Goal: Task Accomplishment & Management: Use online tool/utility

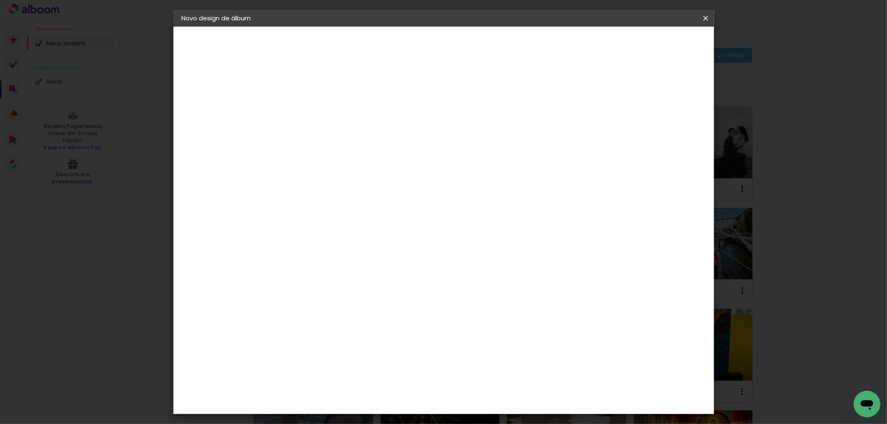
click at [318, 117] on input at bounding box center [318, 111] width 0 height 13
click at [0, 0] on iron-icon at bounding box center [0, 0] width 0 height 0
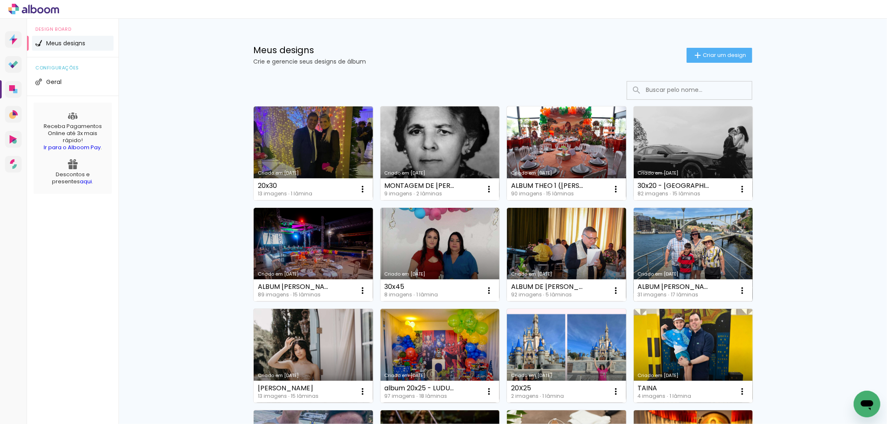
drag, startPoint x: 694, startPoint y: 235, endPoint x: 688, endPoint y: 233, distance: 7.1
click at [694, 235] on link "Criado em [DATE]" at bounding box center [693, 255] width 119 height 94
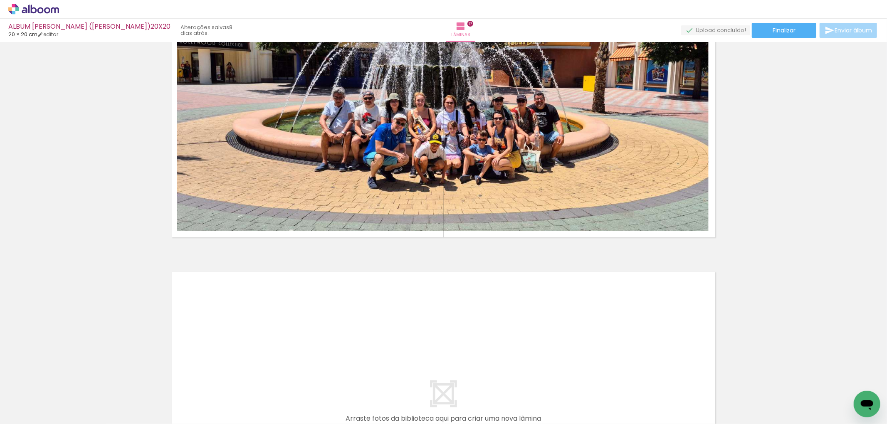
scroll to position [5093, 0]
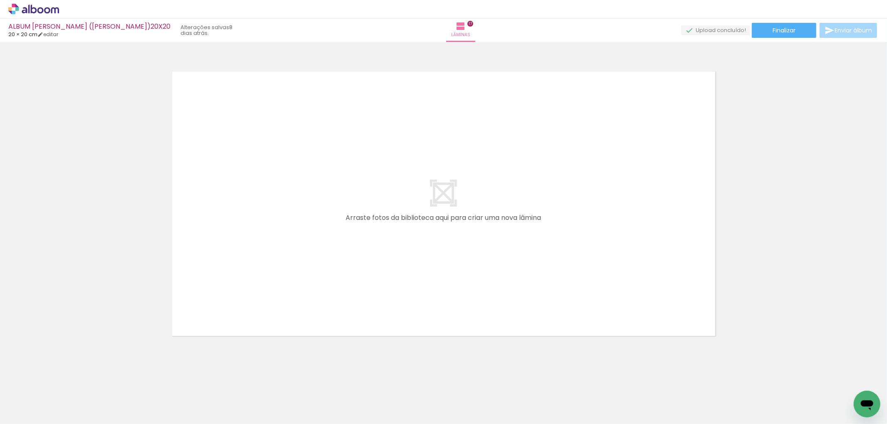
click at [35, 412] on span "Adicionar Fotos" at bounding box center [29, 412] width 25 height 9
click at [0, 0] on input "file" at bounding box center [0, 0] width 0 height 0
click at [26, 410] on span "Adicionar Fotos" at bounding box center [29, 412] width 25 height 9
click at [0, 0] on input "file" at bounding box center [0, 0] width 0 height 0
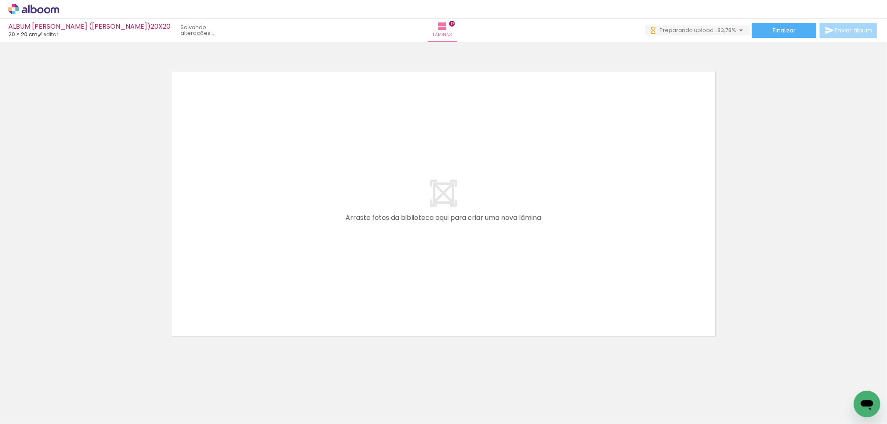
drag, startPoint x: 435, startPoint y: 420, endPoint x: 9, endPoint y: 21, distance: 583.8
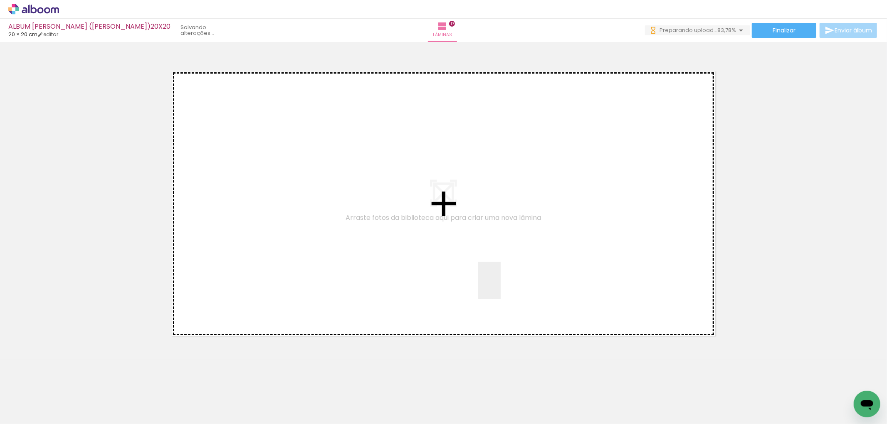
drag, startPoint x: 593, startPoint y: 366, endPoint x: 473, endPoint y: 252, distance: 165.3
click at [473, 252] on quentale-workspace at bounding box center [443, 212] width 887 height 424
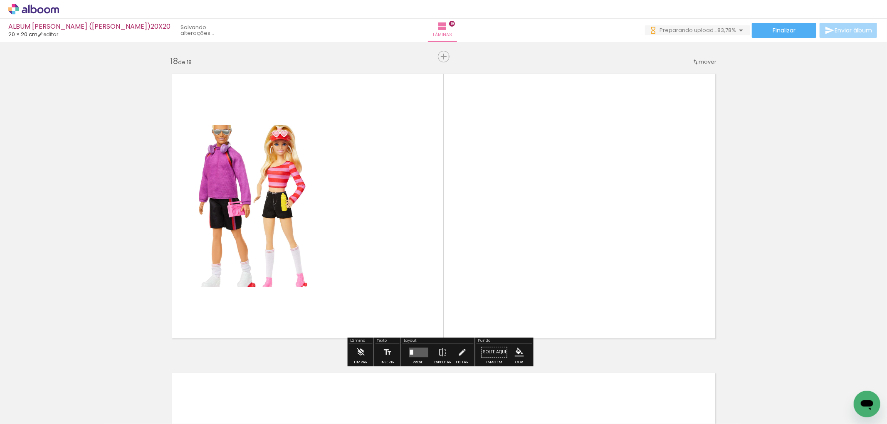
scroll to position [5089, 0]
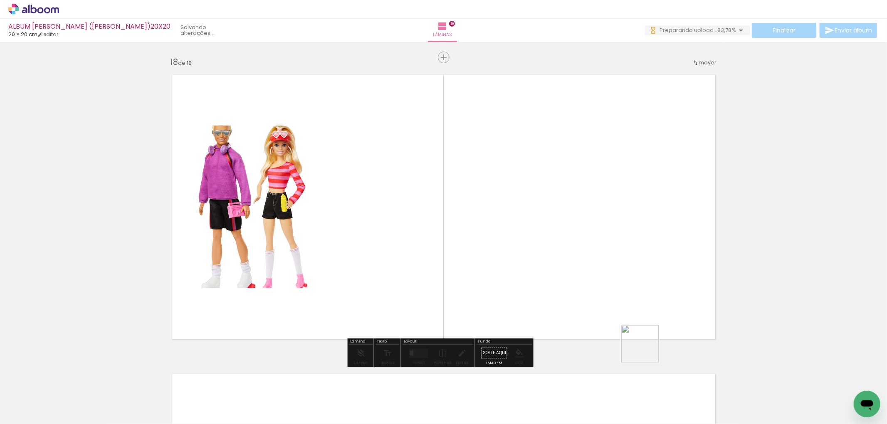
drag, startPoint x: 675, startPoint y: 393, endPoint x: 587, endPoint y: 294, distance: 132.3
click at [587, 294] on quentale-workspace at bounding box center [443, 212] width 887 height 424
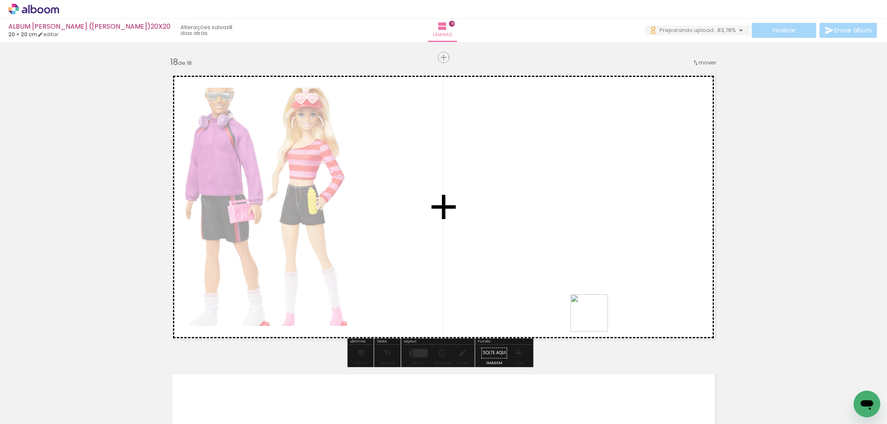
drag, startPoint x: 701, startPoint y: 384, endPoint x: 510, endPoint y: 274, distance: 221.4
click at [508, 274] on quentale-workspace at bounding box center [443, 212] width 887 height 424
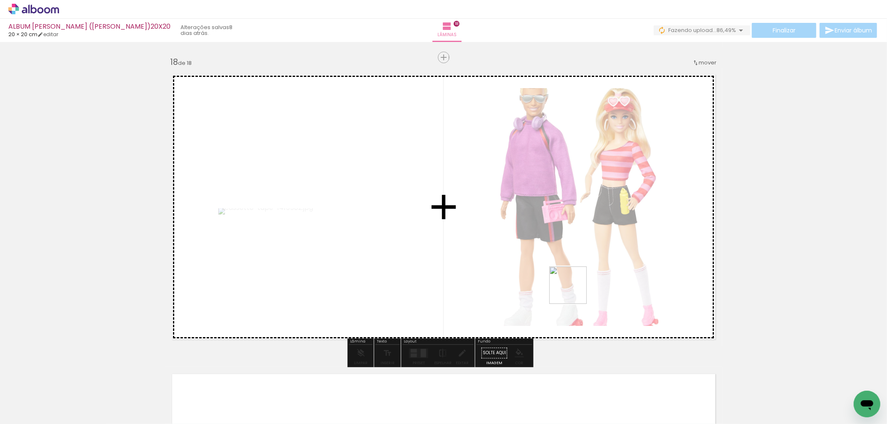
drag, startPoint x: 754, startPoint y: 397, endPoint x: 574, endPoint y: 292, distance: 208.6
click at [574, 292] on quentale-workspace at bounding box center [443, 212] width 887 height 424
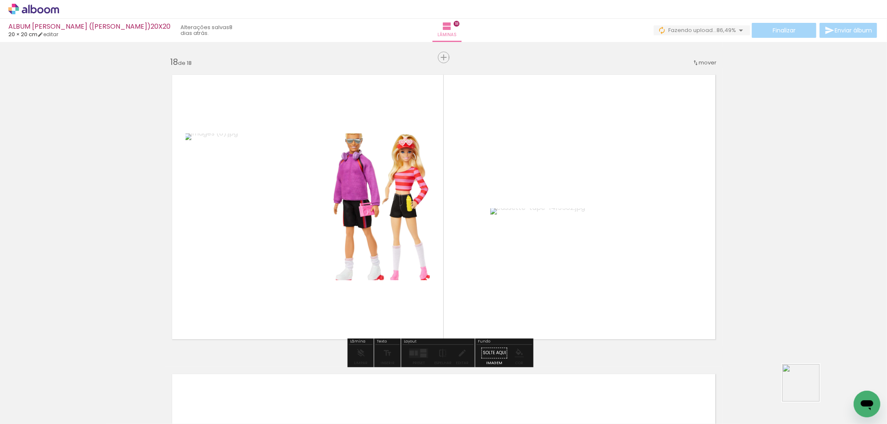
drag, startPoint x: 809, startPoint y: 391, endPoint x: 528, endPoint y: 239, distance: 319.6
click at [520, 248] on quentale-workspace at bounding box center [443, 212] width 887 height 424
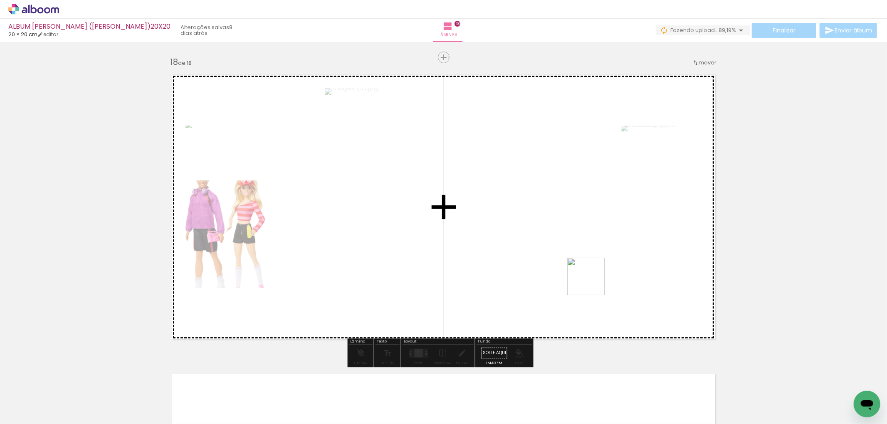
drag, startPoint x: 746, startPoint y: 347, endPoint x: 491, endPoint y: 211, distance: 289.1
click at [491, 212] on quentale-workspace at bounding box center [443, 212] width 887 height 424
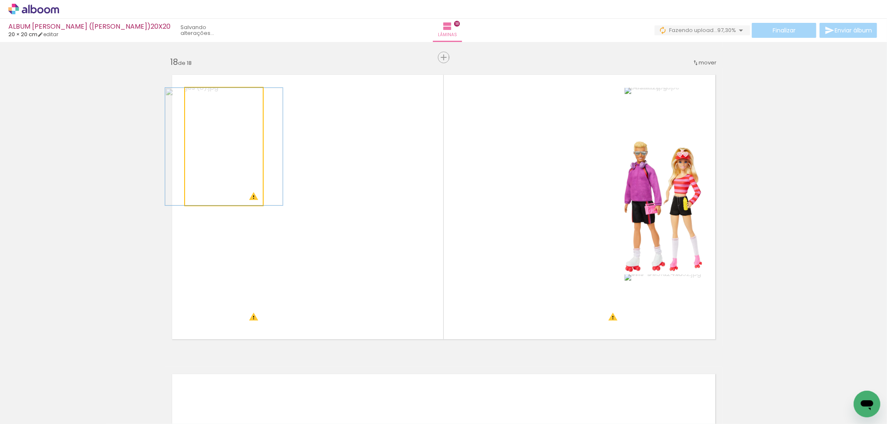
click at [238, 165] on quentale-photo at bounding box center [224, 147] width 78 height 118
click at [233, 138] on quentale-photo at bounding box center [224, 147] width 78 height 118
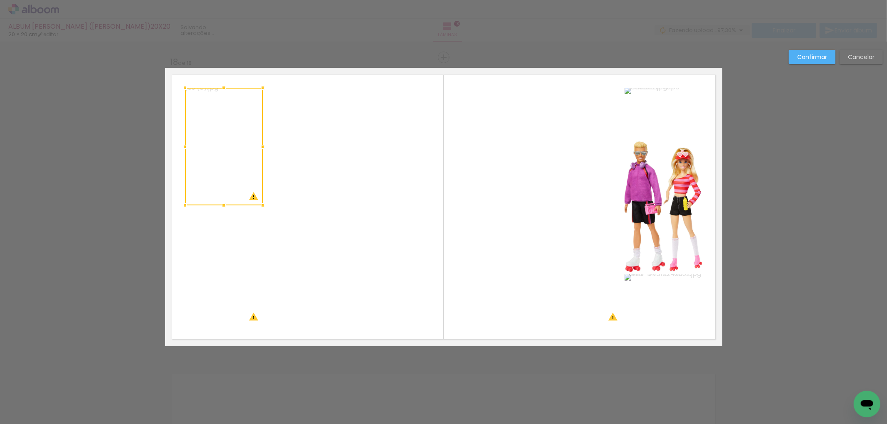
click at [233, 138] on div at bounding box center [224, 147] width 78 height 118
click at [234, 138] on div at bounding box center [224, 147] width 78 height 118
drag, startPoint x: 263, startPoint y: 147, endPoint x: 289, endPoint y: 147, distance: 25.4
click at [289, 147] on div at bounding box center [289, 146] width 17 height 17
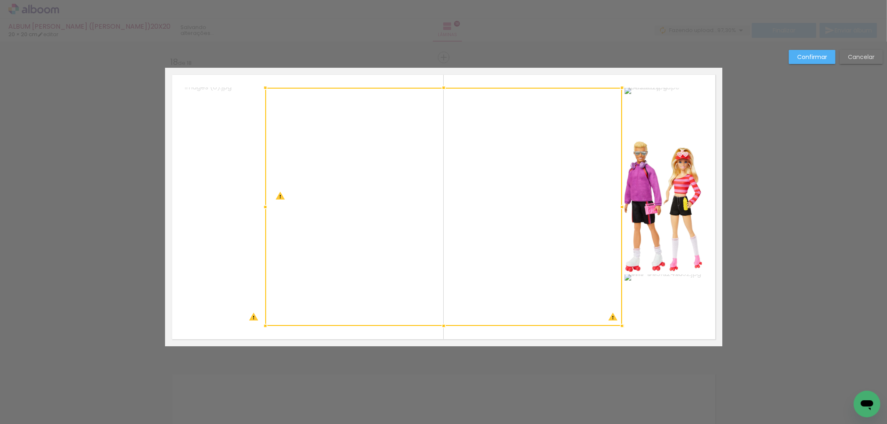
click at [335, 225] on div at bounding box center [443, 207] width 357 height 238
click at [237, 246] on quentale-photo at bounding box center [224, 267] width 78 height 118
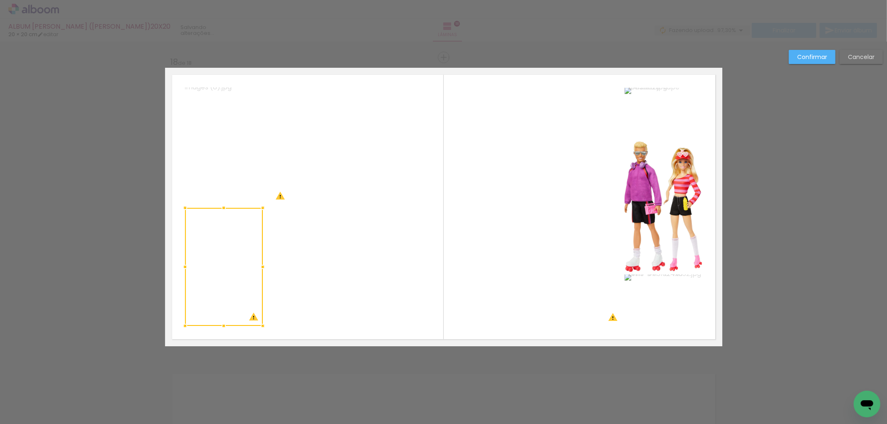
click at [237, 246] on div at bounding box center [224, 267] width 78 height 118
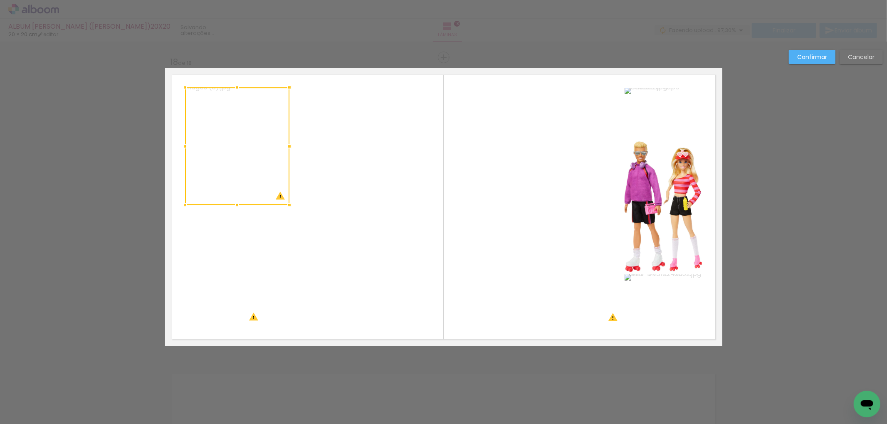
scroll to position [0, 907]
click at [245, 269] on quentale-photo at bounding box center [224, 267] width 78 height 118
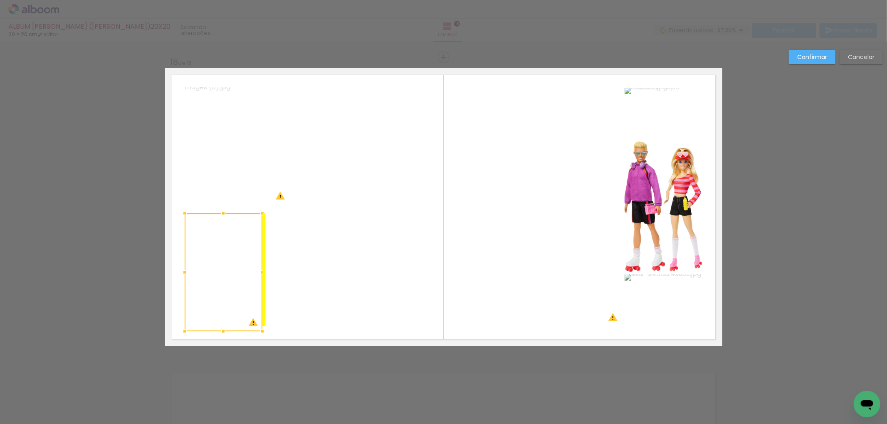
drag, startPoint x: 240, startPoint y: 268, endPoint x: 245, endPoint y: 266, distance: 5.8
click at [240, 272] on div at bounding box center [224, 272] width 78 height 118
click at [660, 118] on quentale-photo at bounding box center [663, 113] width 77 height 51
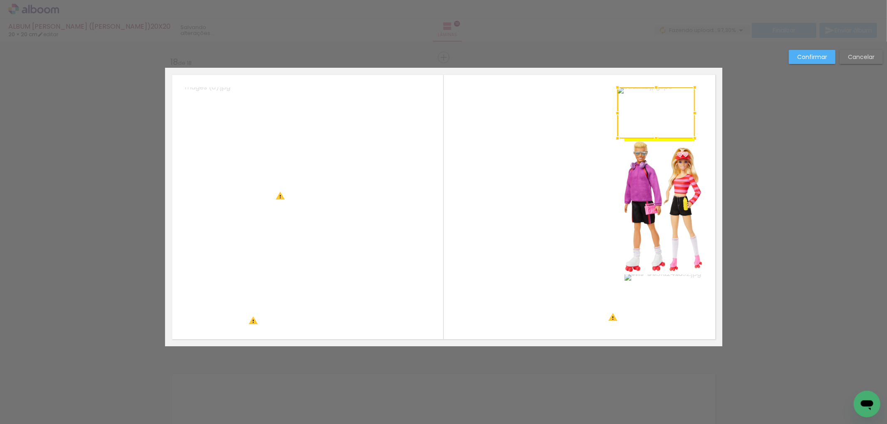
drag, startPoint x: 656, startPoint y: 111, endPoint x: 649, endPoint y: 108, distance: 7.8
click at [649, 108] on div at bounding box center [656, 112] width 77 height 51
click at [673, 301] on quentale-photo at bounding box center [663, 301] width 77 height 52
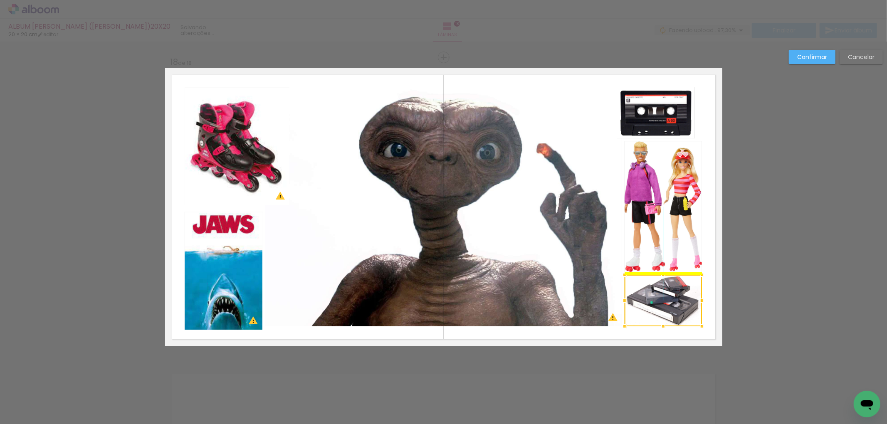
drag, startPoint x: 672, startPoint y: 302, endPoint x: 676, endPoint y: 305, distance: 5.3
click at [676, 305] on div at bounding box center [663, 301] width 77 height 52
click at [0, 0] on slot "Confirmar" at bounding box center [0, 0] width 0 height 0
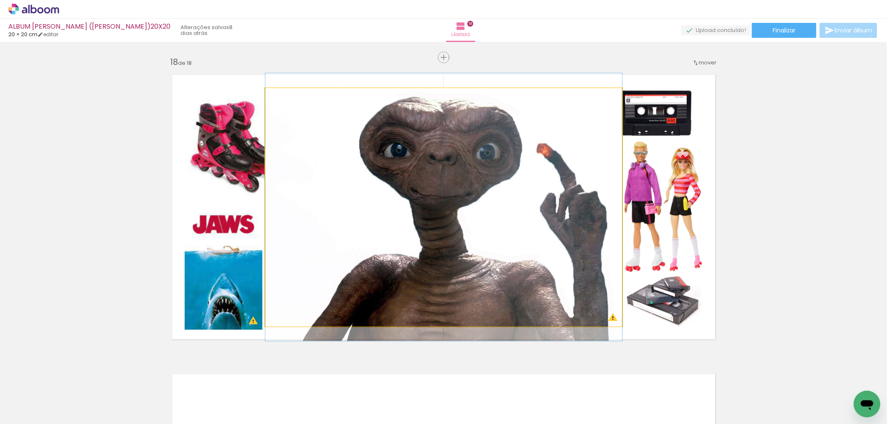
click at [512, 145] on quentale-photo at bounding box center [443, 207] width 357 height 238
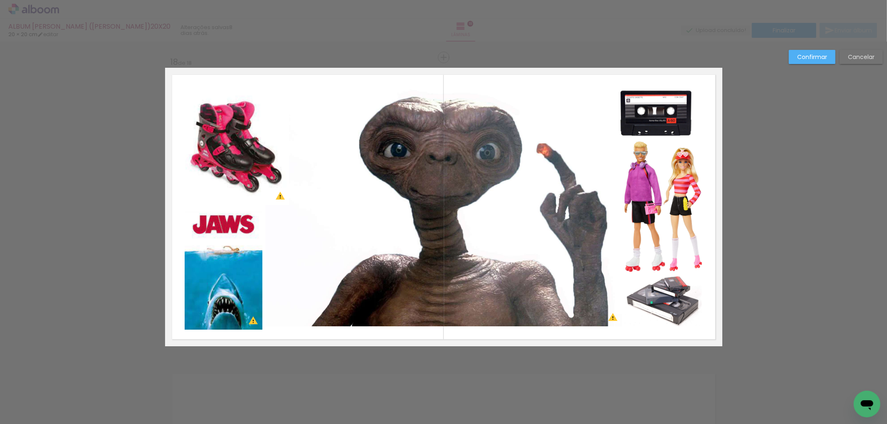
click at [571, 122] on quentale-photo at bounding box center [443, 207] width 357 height 238
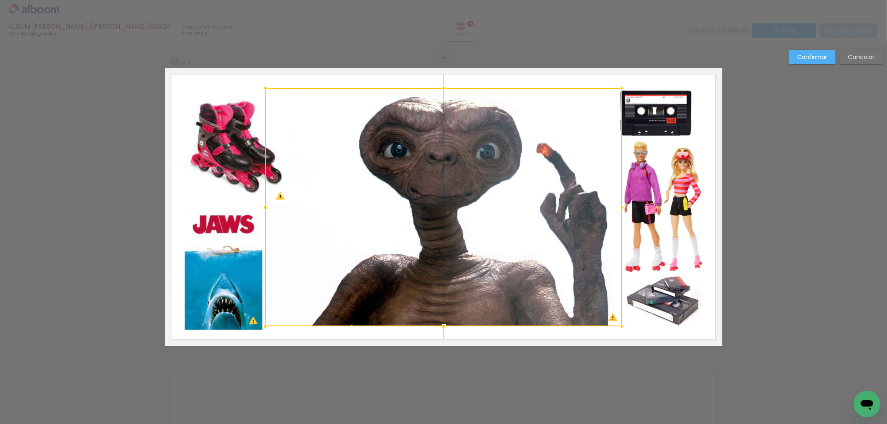
drag, startPoint x: 572, startPoint y: 121, endPoint x: 596, endPoint y: 100, distance: 32.1
click at [573, 121] on div at bounding box center [443, 207] width 357 height 238
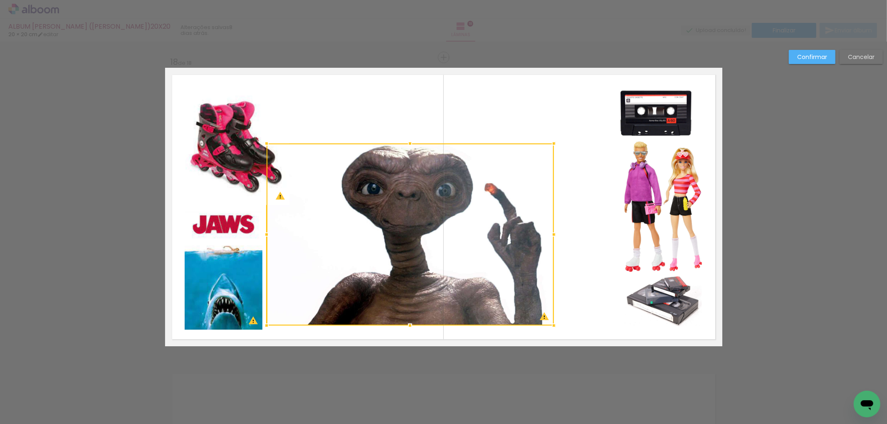
drag, startPoint x: 592, startPoint y: 110, endPoint x: 529, endPoint y: 161, distance: 81.3
click at [546, 151] on div at bounding box center [554, 143] width 17 height 17
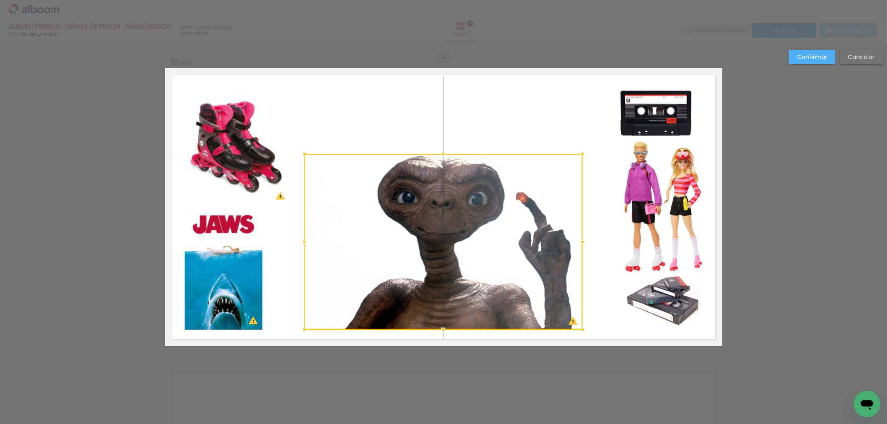
drag, startPoint x: 497, startPoint y: 210, endPoint x: 527, endPoint y: 214, distance: 30.2
click at [527, 214] on div at bounding box center [443, 242] width 278 height 176
click at [816, 50] on paper-button "Confirmar" at bounding box center [812, 57] width 47 height 14
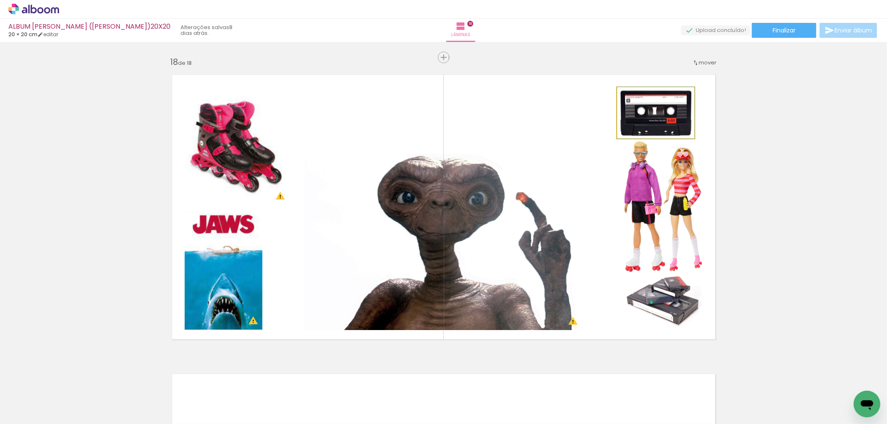
click at [661, 107] on quentale-photo at bounding box center [655, 112] width 77 height 51
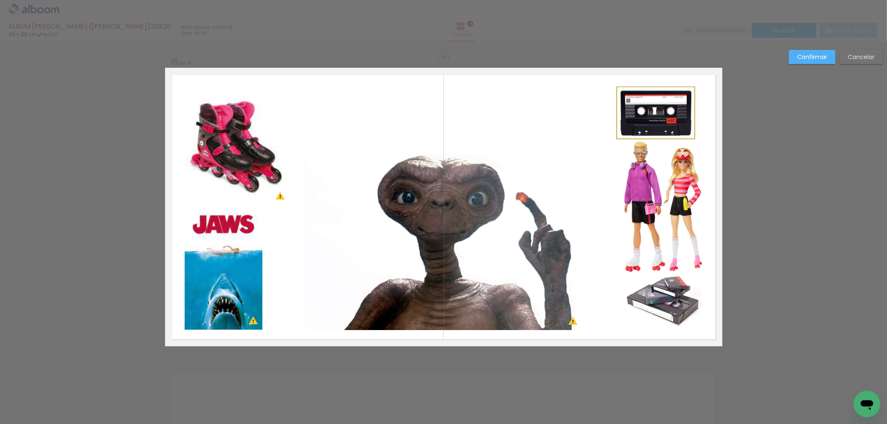
click at [664, 111] on quentale-photo at bounding box center [655, 112] width 77 height 51
click at [583, 154] on div at bounding box center [443, 242] width 278 height 176
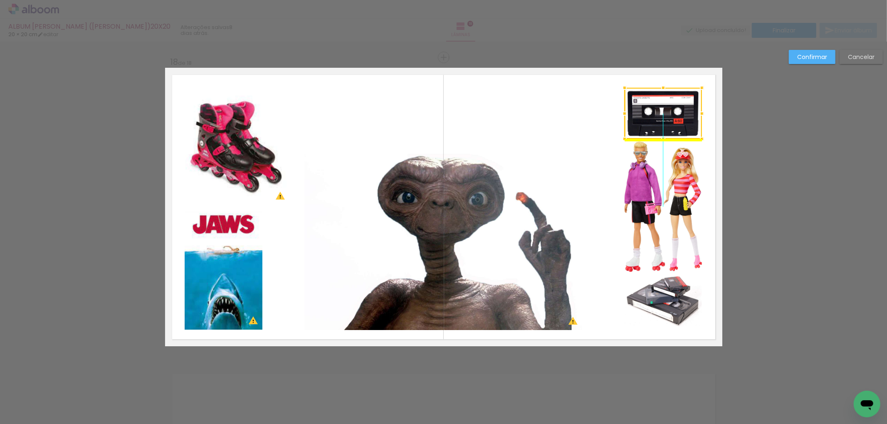
drag, startPoint x: 664, startPoint y: 112, endPoint x: 671, endPoint y: 109, distance: 7.6
click at [671, 109] on div at bounding box center [663, 113] width 77 height 51
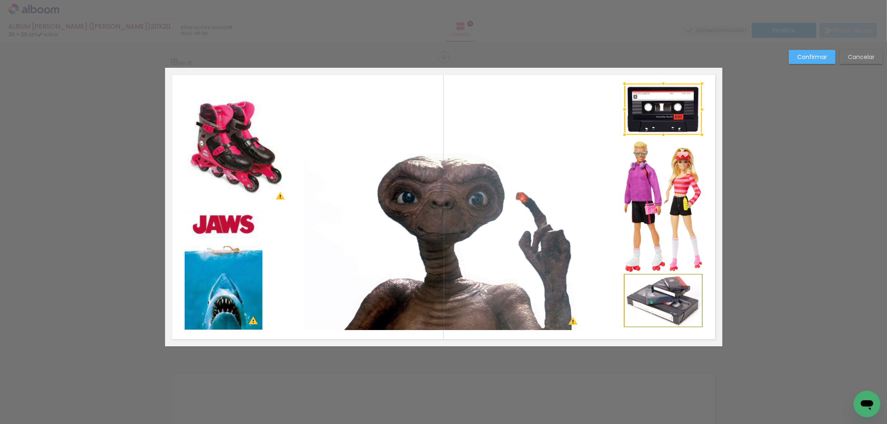
click at [658, 294] on quentale-photo at bounding box center [663, 301] width 77 height 52
click at [658, 135] on div at bounding box center [663, 109] width 77 height 51
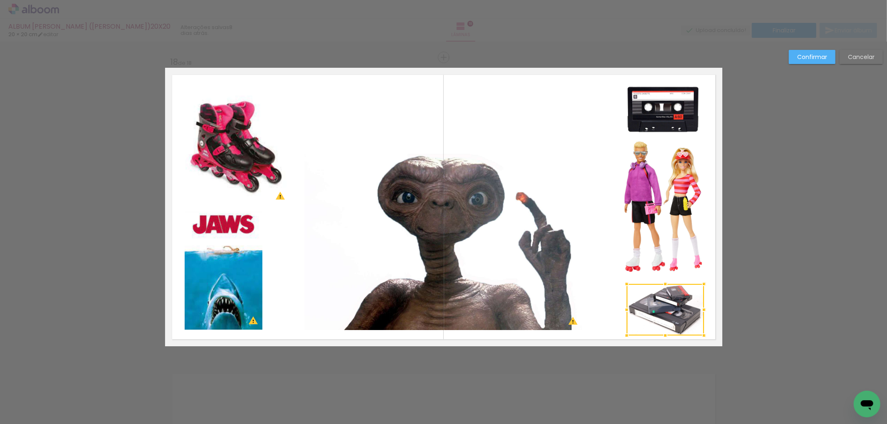
drag, startPoint x: 660, startPoint y: 295, endPoint x: 662, endPoint y: 305, distance: 9.9
click at [662, 305] on div at bounding box center [665, 310] width 77 height 52
click at [663, 300] on div at bounding box center [666, 308] width 77 height 52
click at [816, 62] on paper-button "Confirmar" at bounding box center [812, 57] width 47 height 14
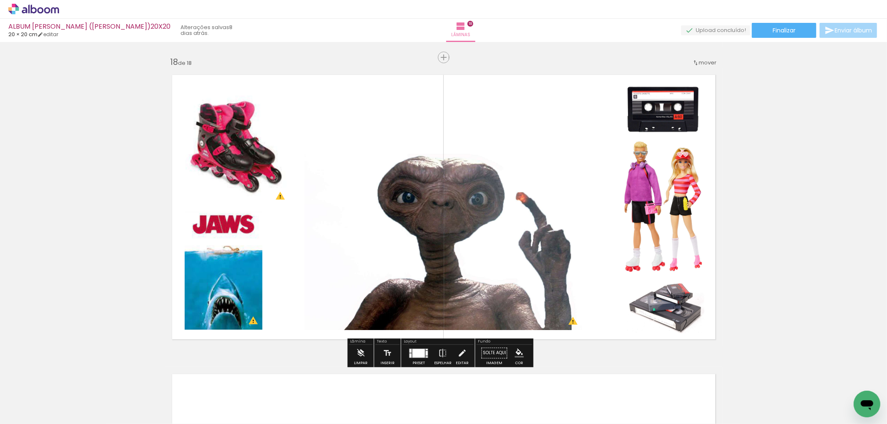
click at [257, 138] on quentale-photo at bounding box center [237, 146] width 104 height 118
click at [257, 137] on quentale-photo at bounding box center [237, 146] width 104 height 118
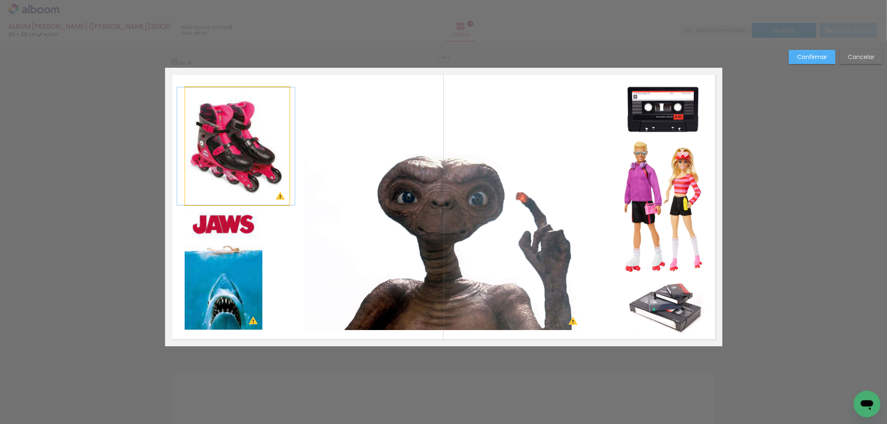
click at [256, 137] on quentale-photo at bounding box center [237, 146] width 104 height 118
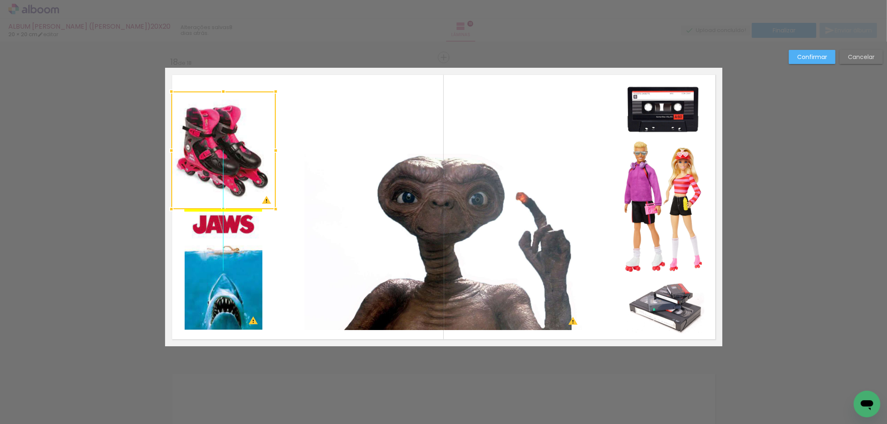
drag, startPoint x: 250, startPoint y: 132, endPoint x: 253, endPoint y: 128, distance: 4.7
click at [253, 128] on div at bounding box center [223, 151] width 104 height 118
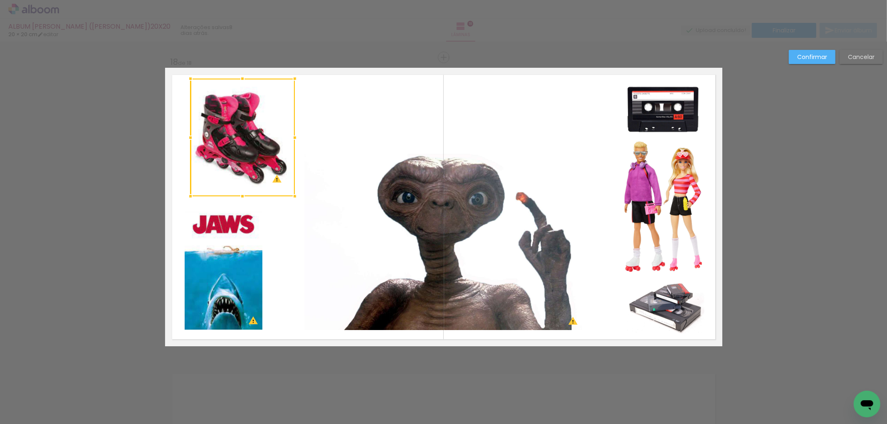
drag, startPoint x: 233, startPoint y: 153, endPoint x: 252, endPoint y: 140, distance: 22.7
click at [252, 140] on div at bounding box center [242, 138] width 104 height 118
drag, startPoint x: 248, startPoint y: 150, endPoint x: 319, endPoint y: 140, distance: 71.4
click at [245, 145] on div at bounding box center [241, 138] width 104 height 118
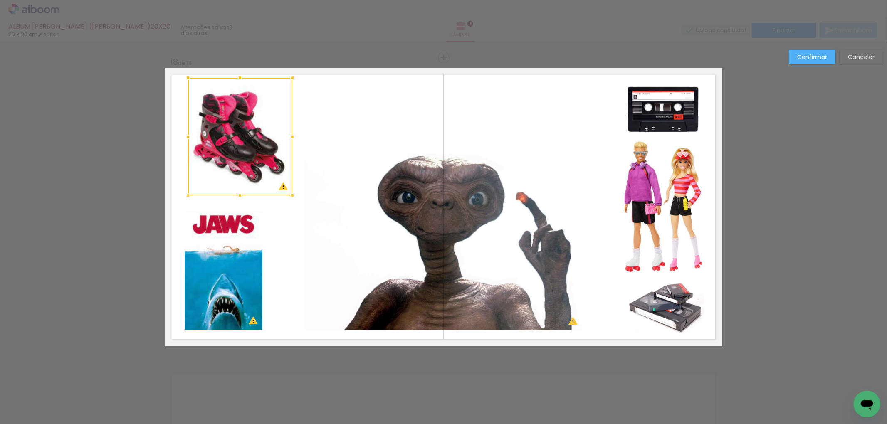
drag, startPoint x: 822, startPoint y: 56, endPoint x: 817, endPoint y: 55, distance: 5.0
click at [0, 0] on slot "Confirmar" at bounding box center [0, 0] width 0 height 0
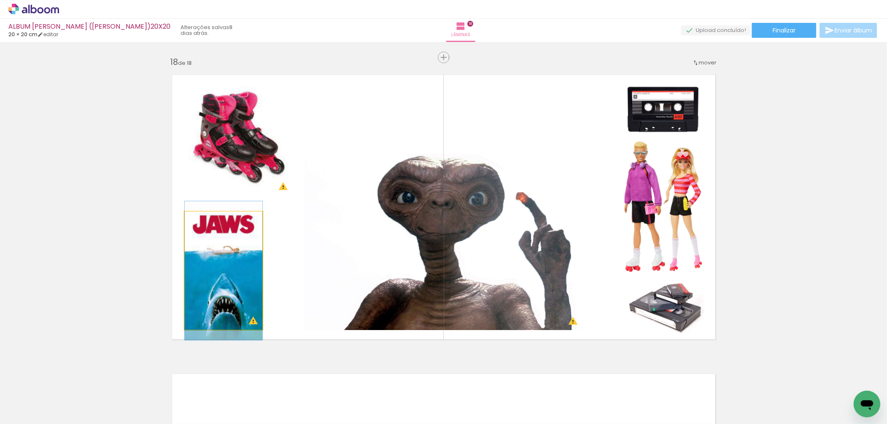
click at [250, 256] on quentale-photo at bounding box center [224, 271] width 78 height 118
click at [250, 255] on quentale-photo at bounding box center [224, 271] width 78 height 118
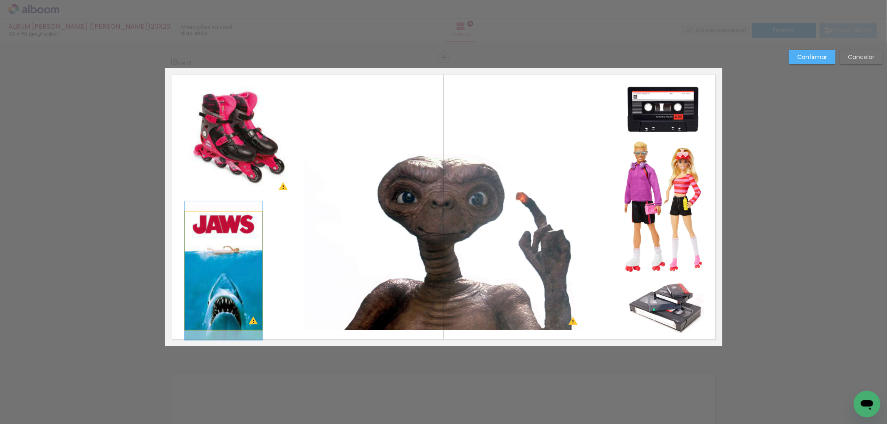
click at [242, 259] on quentale-photo at bounding box center [224, 271] width 78 height 118
click at [242, 195] on div at bounding box center [240, 137] width 104 height 118
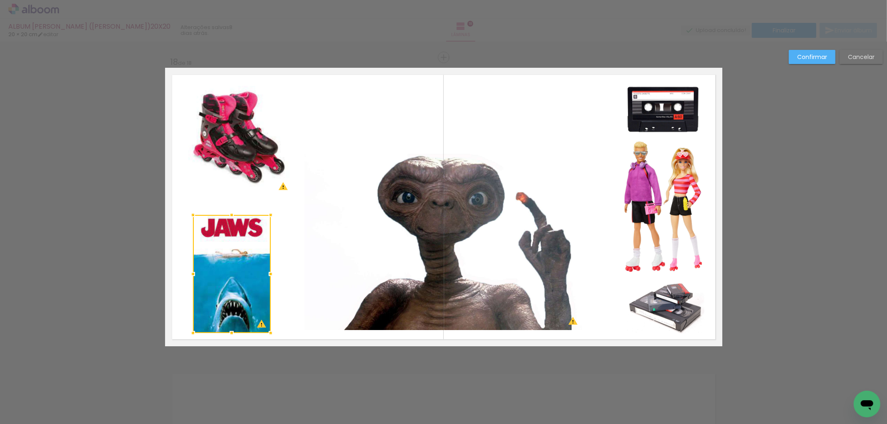
drag, startPoint x: 238, startPoint y: 262, endPoint x: 246, endPoint y: 265, distance: 9.0
click at [246, 265] on div at bounding box center [232, 274] width 78 height 118
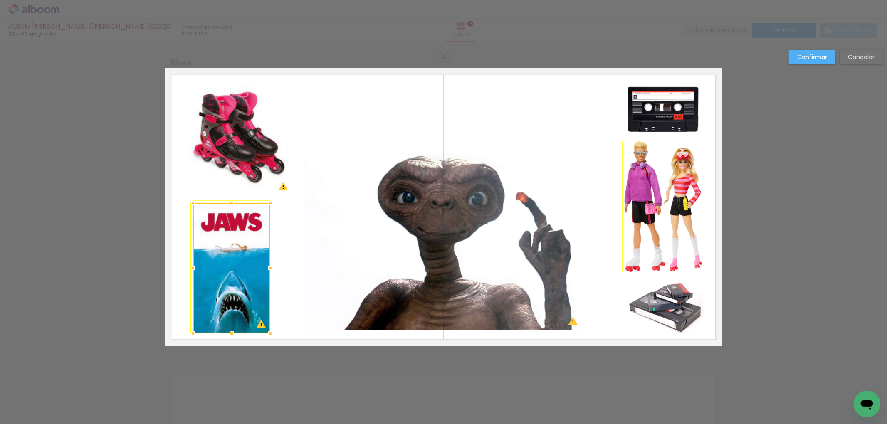
drag, startPoint x: 267, startPoint y: 212, endPoint x: 280, endPoint y: 203, distance: 16.2
click at [275, 202] on div at bounding box center [270, 203] width 17 height 17
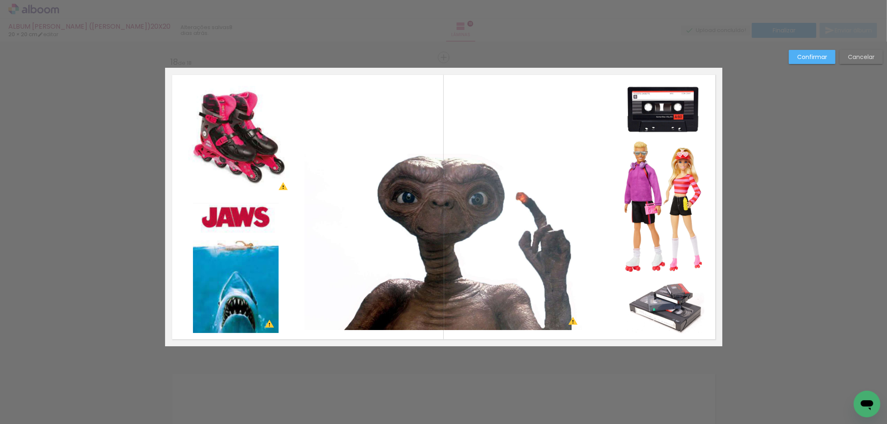
click at [260, 225] on quentale-photo at bounding box center [236, 268] width 86 height 131
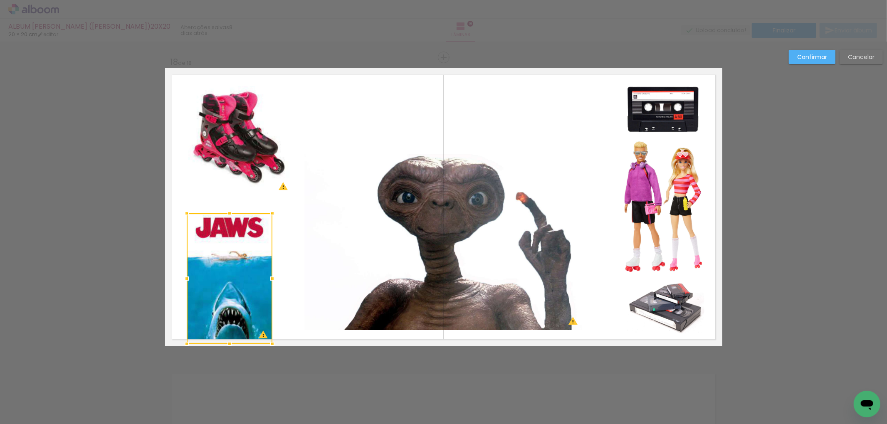
drag, startPoint x: 258, startPoint y: 232, endPoint x: 253, endPoint y: 240, distance: 10.1
click at [253, 240] on div at bounding box center [230, 278] width 86 height 131
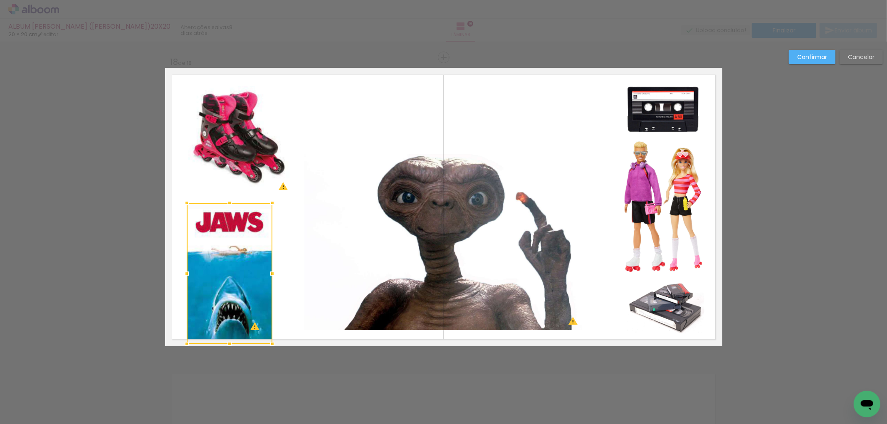
drag, startPoint x: 228, startPoint y: 207, endPoint x: 231, endPoint y: 193, distance: 14.1
click at [231, 195] on div at bounding box center [229, 203] width 17 height 17
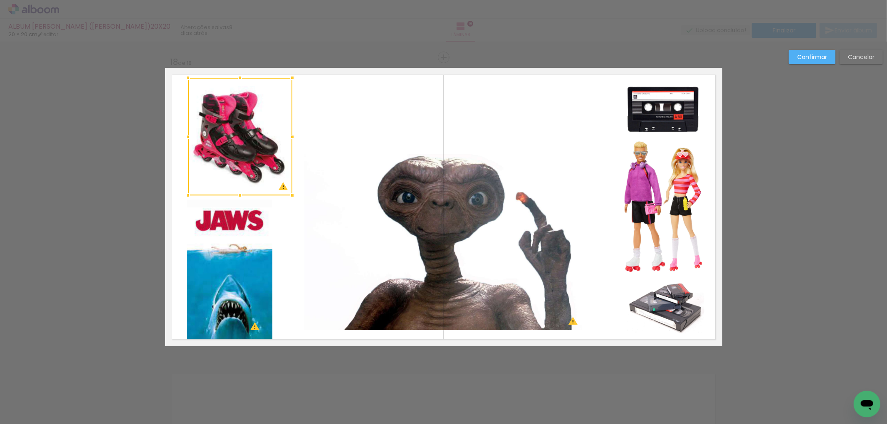
click at [235, 230] on quentale-photo at bounding box center [230, 272] width 86 height 144
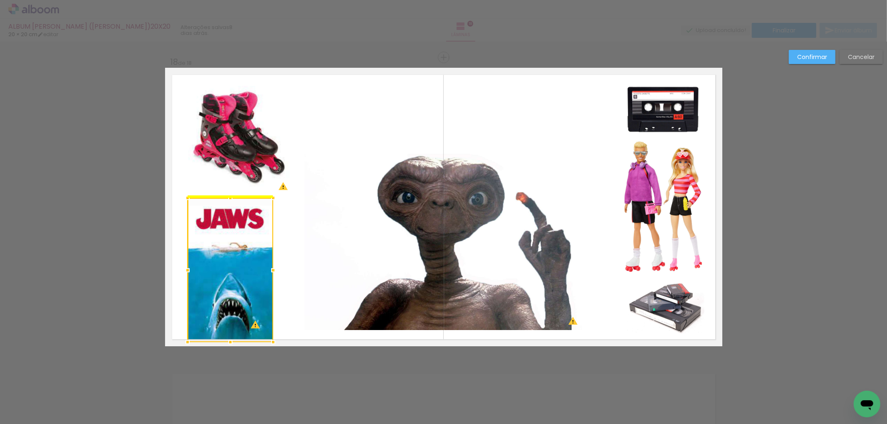
drag, startPoint x: 238, startPoint y: 247, endPoint x: 239, endPoint y: 242, distance: 5.1
click at [239, 242] on div at bounding box center [231, 270] width 86 height 144
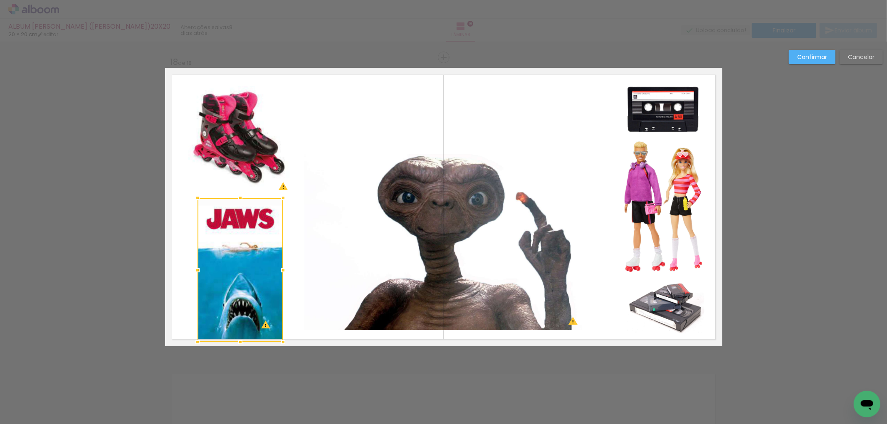
click at [243, 275] on div at bounding box center [241, 270] width 86 height 144
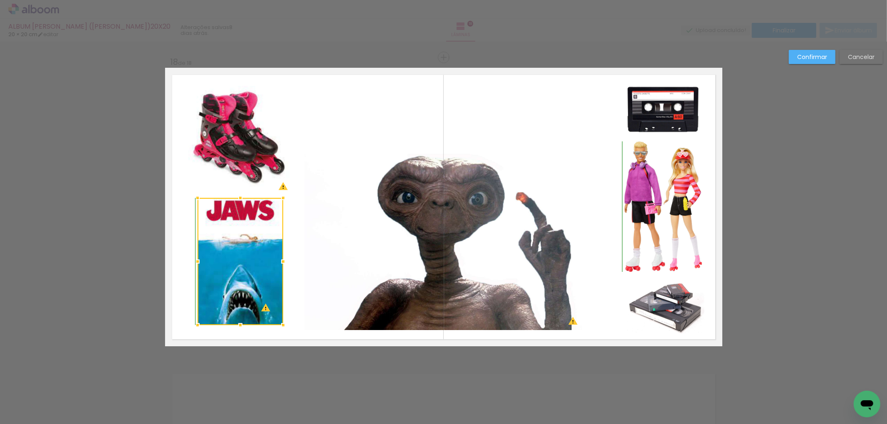
drag, startPoint x: 231, startPoint y: 338, endPoint x: 232, endPoint y: 322, distance: 16.6
click at [232, 322] on div at bounding box center [240, 325] width 17 height 17
drag, startPoint x: 240, startPoint y: 277, endPoint x: 238, endPoint y: 282, distance: 5.8
click at [238, 282] on div at bounding box center [241, 261] width 86 height 127
click at [814, 61] on paper-button "Confirmar" at bounding box center [812, 57] width 47 height 14
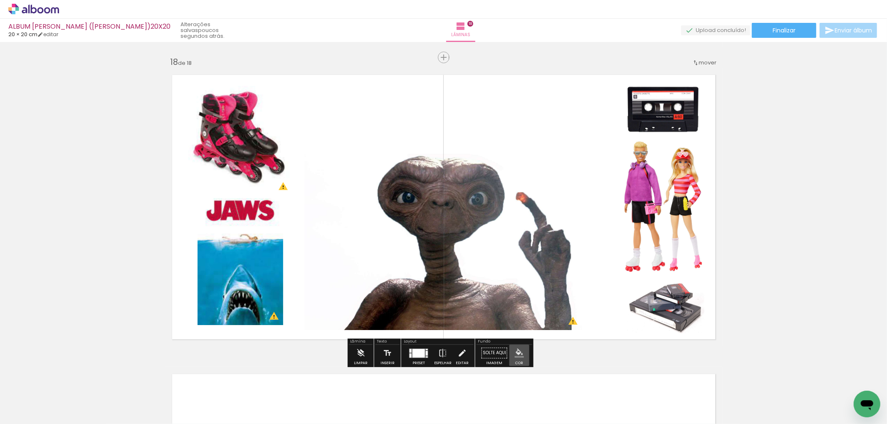
drag, startPoint x: 516, startPoint y: 353, endPoint x: 521, endPoint y: 358, distance: 7.6
click at [521, 359] on paper-menu-button "#ffebee #ffcdd2 #ef9a9a #e57373 #ef5350 #f44336 #e53935 #d32f2f #c62828 #b71c1c…" at bounding box center [520, 353] width 16 height 16
click at [517, 364] on div "Cor" at bounding box center [519, 363] width 8 height 4
click at [518, 352] on iron-icon "color picker" at bounding box center [519, 353] width 9 height 9
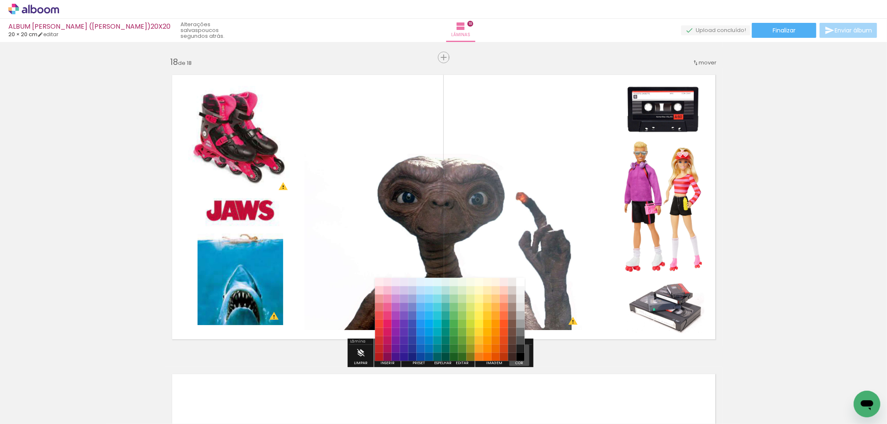
drag, startPoint x: 518, startPoint y: 352, endPoint x: 519, endPoint y: 358, distance: 6.4
click at [518, 358] on paper-menu-button "#ffebee #ffcdd2 #ef9a9a #e57373 #ef5350 #f44336 #e53935 #d32f2f #c62828 #b71c1c…" at bounding box center [520, 353] width 16 height 16
click at [519, 358] on paper-menu-button "#ffebee #ffcdd2 #ef9a9a #e57373 #ef5350 #f44336 #e53935 #d32f2f #c62828 #b71c1c…" at bounding box center [520, 353] width 16 height 16
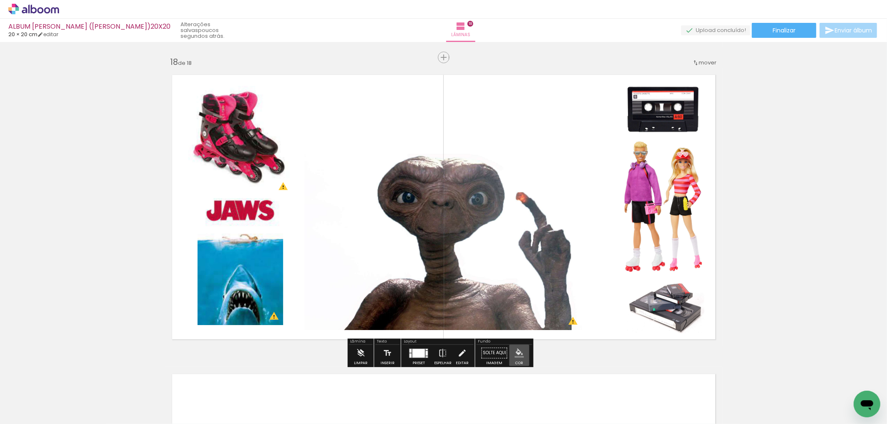
click at [515, 352] on iron-icon "color picker" at bounding box center [519, 353] width 9 height 9
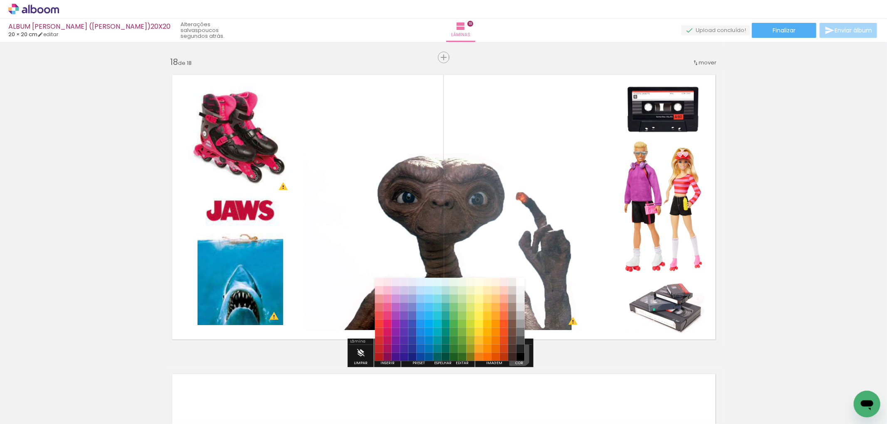
click at [515, 352] on paper-item "#4e342e" at bounding box center [512, 349] width 8 height 8
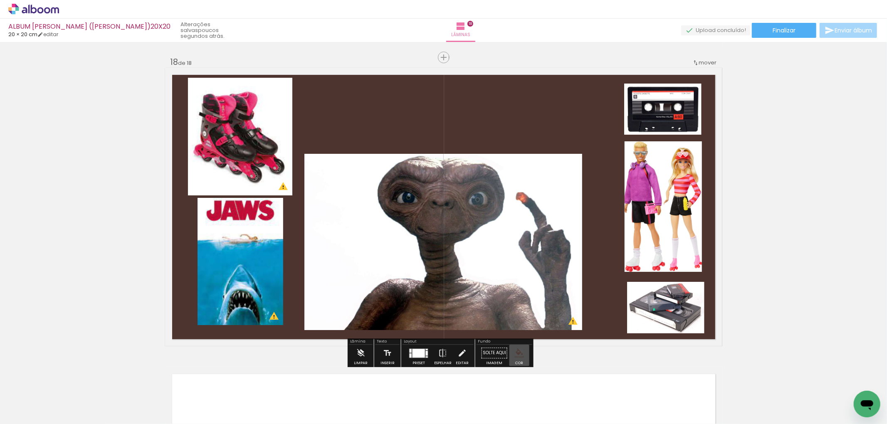
click at [519, 357] on iron-icon "color picker" at bounding box center [519, 353] width 9 height 9
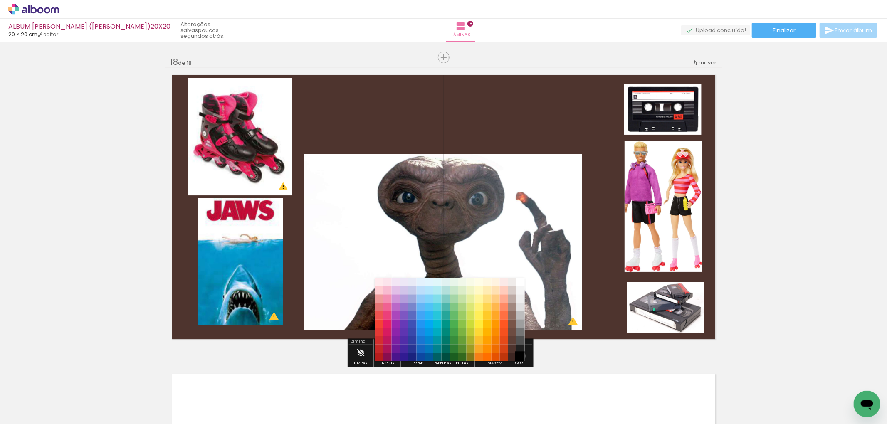
click at [520, 356] on paper-item "#000000" at bounding box center [521, 357] width 8 height 8
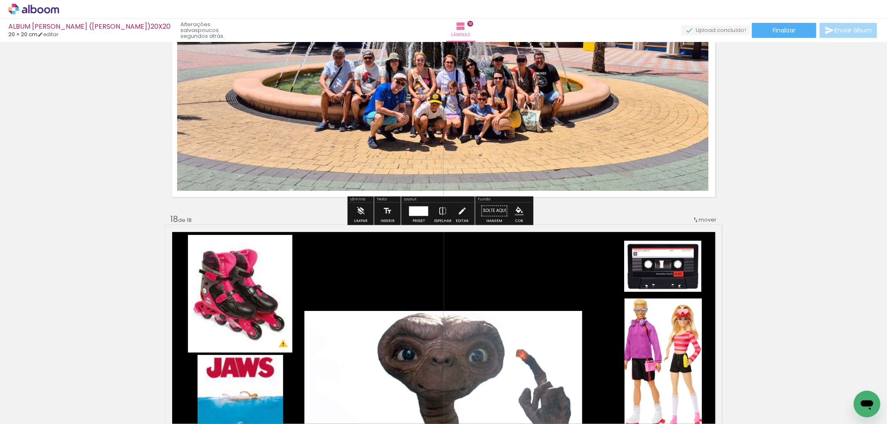
scroll to position [5034, 0]
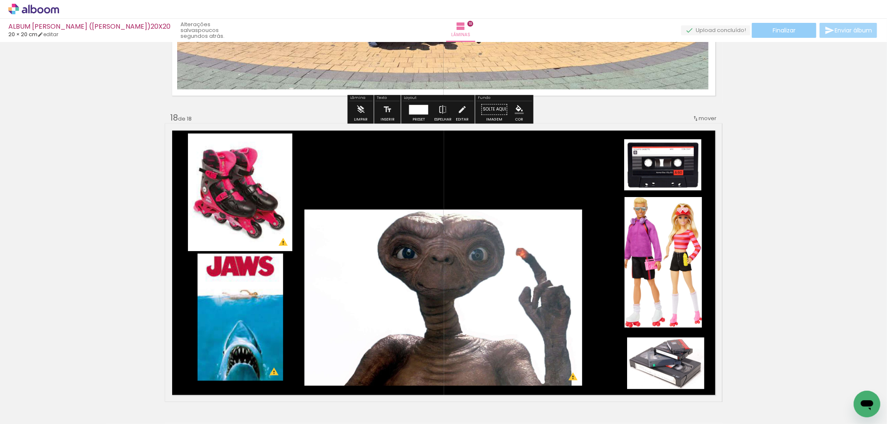
click at [787, 30] on span "Finalizar" at bounding box center [784, 30] width 23 height 6
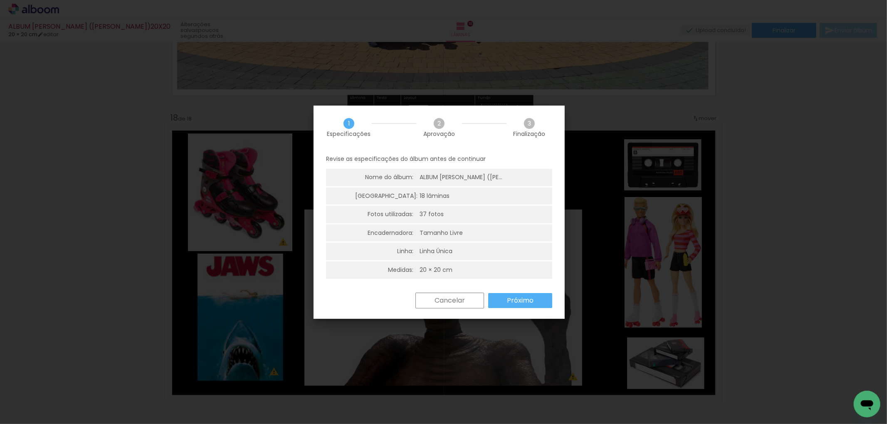
click at [541, 308] on paper-button "Próximo" at bounding box center [520, 300] width 64 height 15
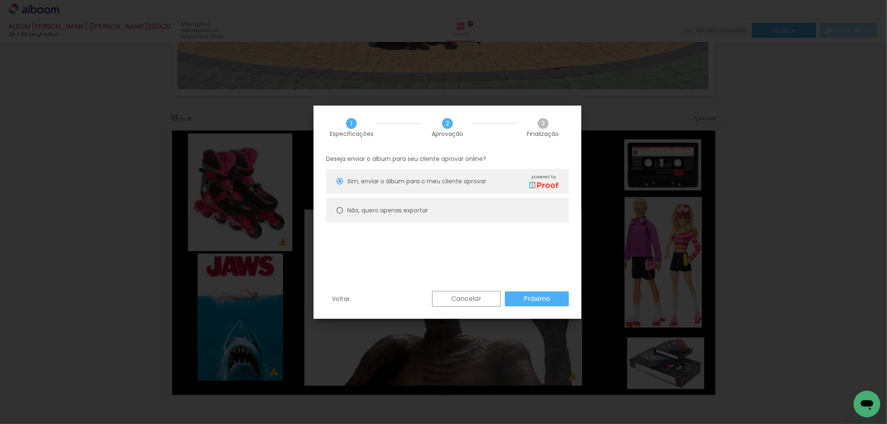
drag, startPoint x: 491, startPoint y: 218, endPoint x: 510, endPoint y: 264, distance: 49.4
click at [491, 218] on paper-radio-button "Não, quero apenas exportar" at bounding box center [447, 210] width 243 height 25
type paper-radio-button "on"
click at [527, 305] on paper-button "Próximo" at bounding box center [537, 299] width 64 height 15
type input "Alta, 300 DPI"
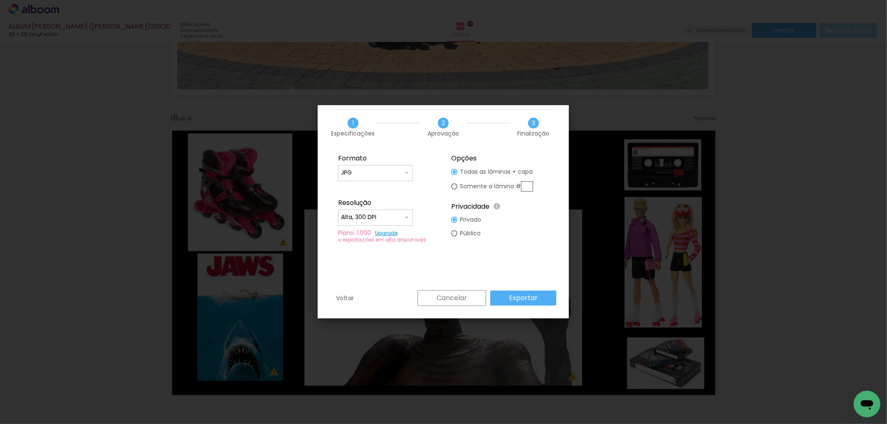
drag, startPoint x: 528, startPoint y: 292, endPoint x: 531, endPoint y: 287, distance: 5.6
click at [529, 291] on paper-button "Exportar" at bounding box center [523, 298] width 66 height 15
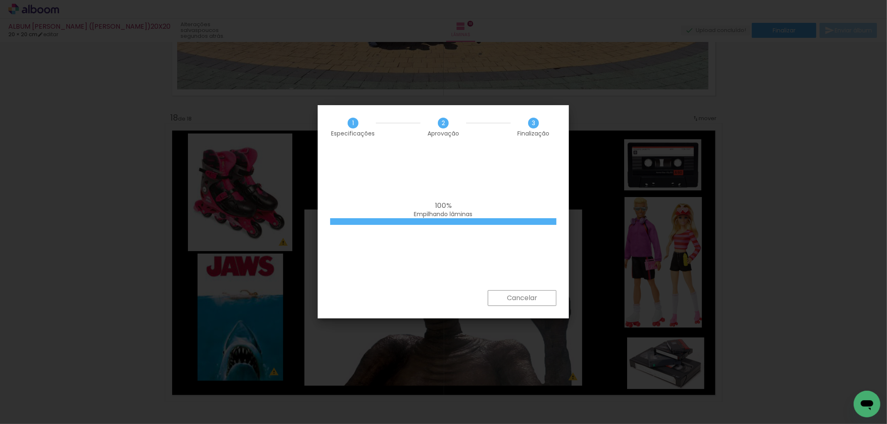
scroll to position [0, 907]
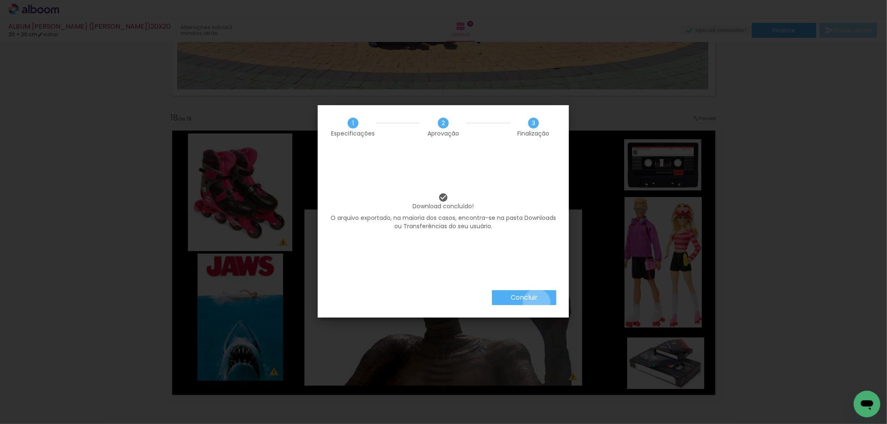
click at [537, 303] on paper-button "Concluir" at bounding box center [524, 297] width 64 height 15
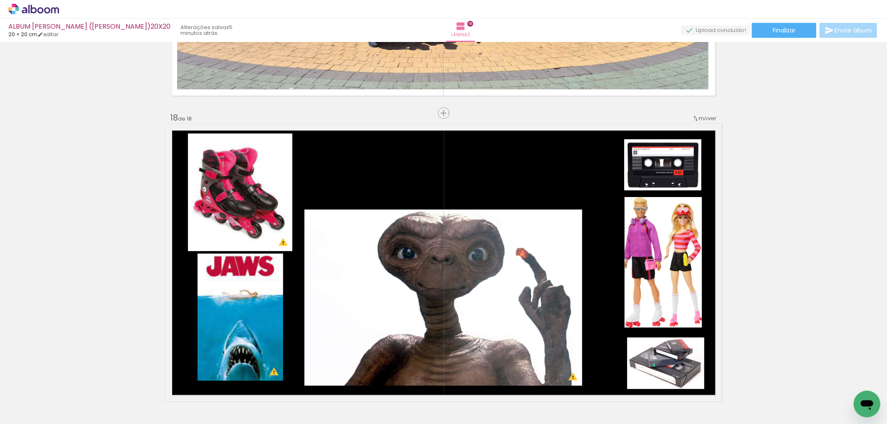
scroll to position [0, 907]
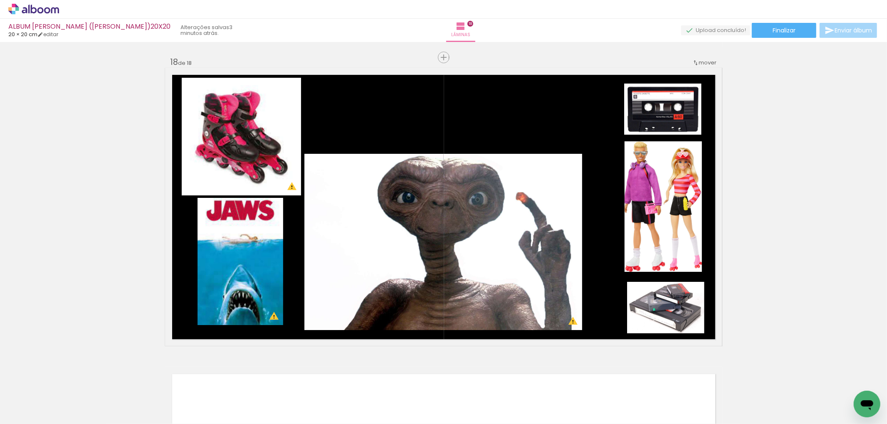
scroll to position [0, 907]
